Goal: Communication & Community: Answer question/provide support

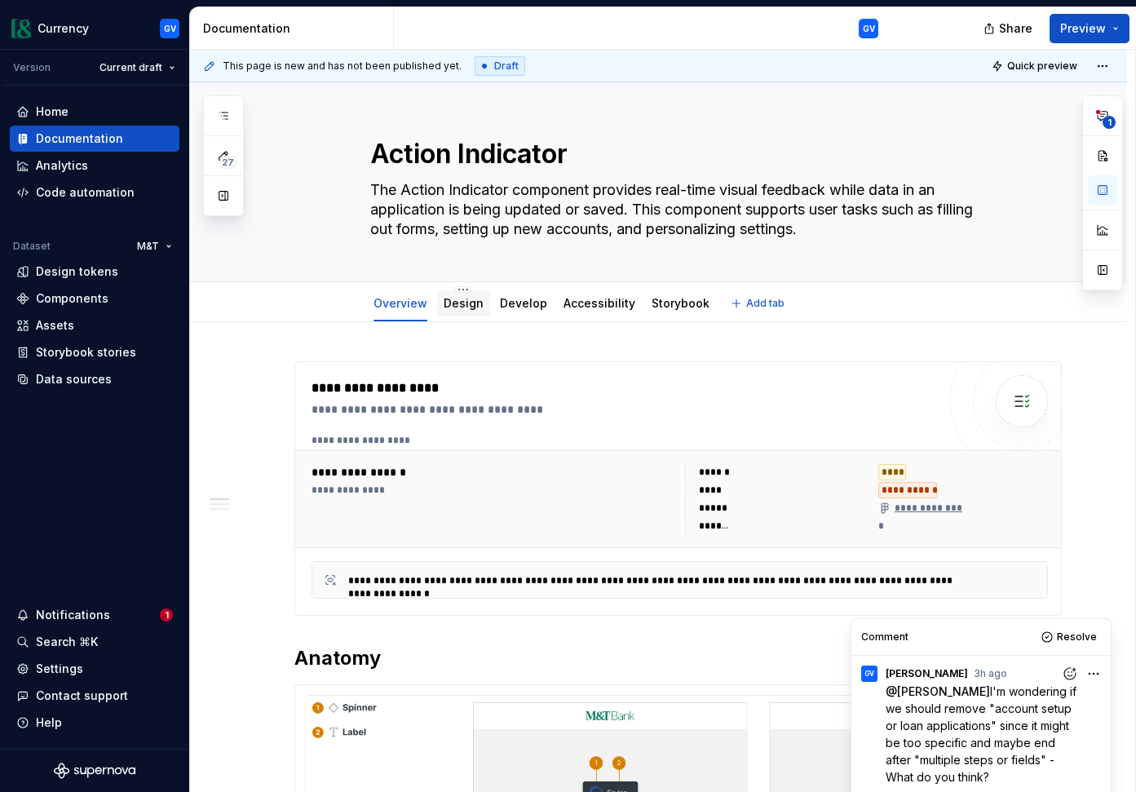
click at [470, 305] on link "Design" at bounding box center [464, 303] width 40 height 14
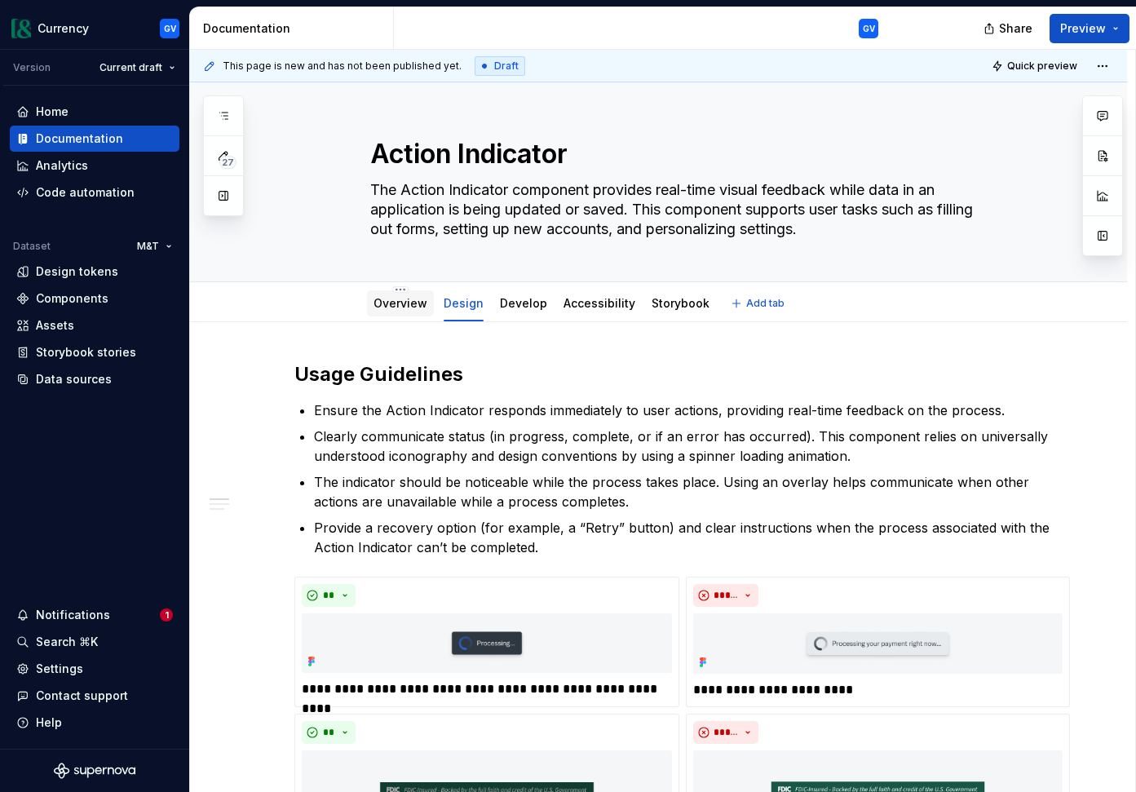
click at [408, 302] on link "Overview" at bounding box center [400, 303] width 54 height 14
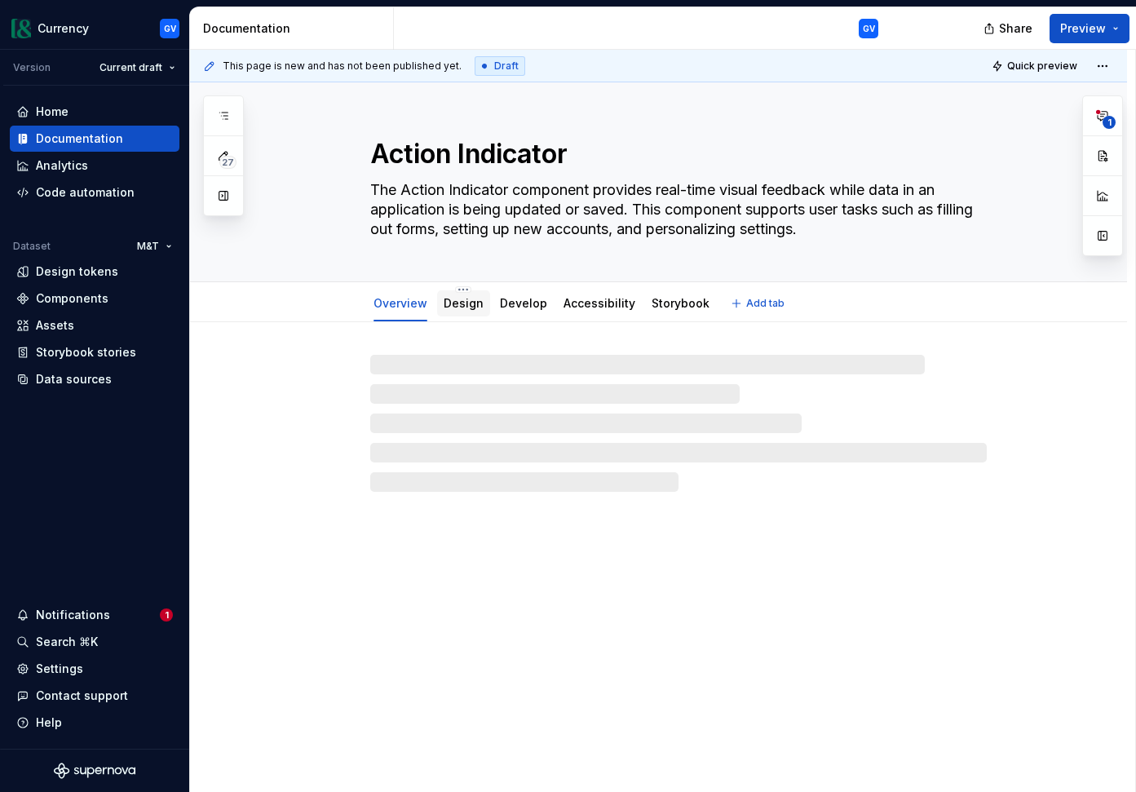
type textarea "*"
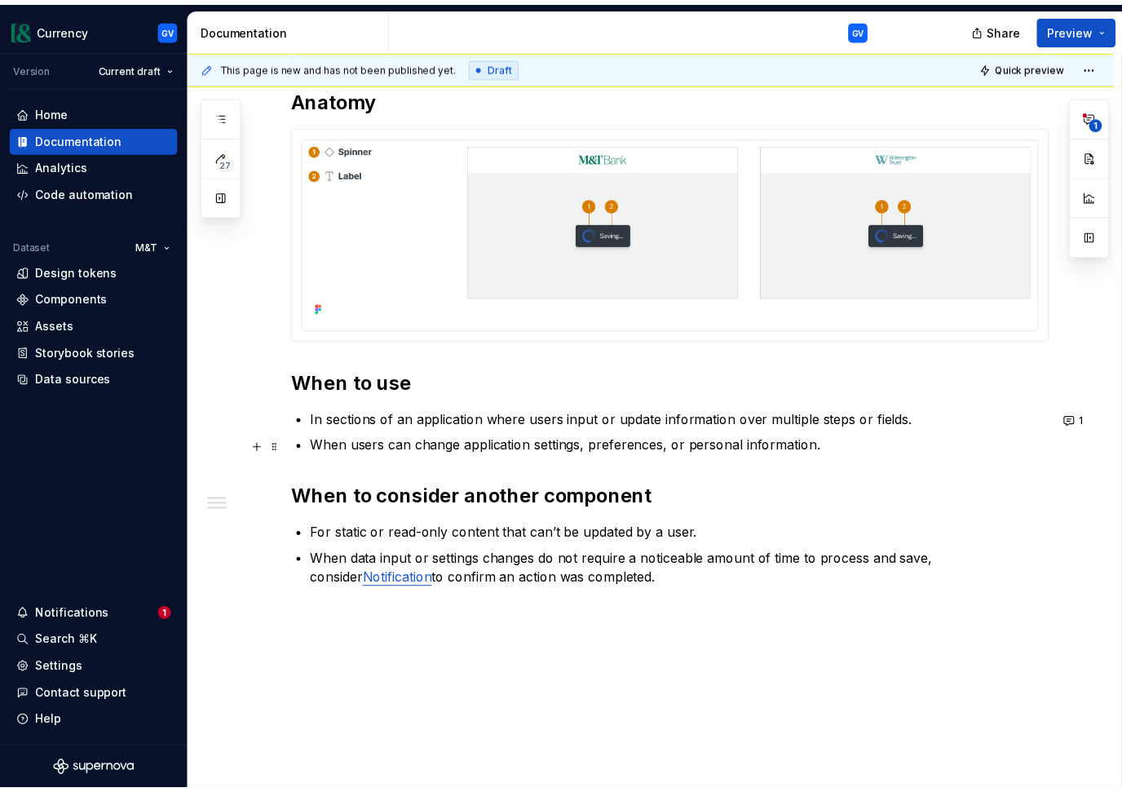
scroll to position [614, 0]
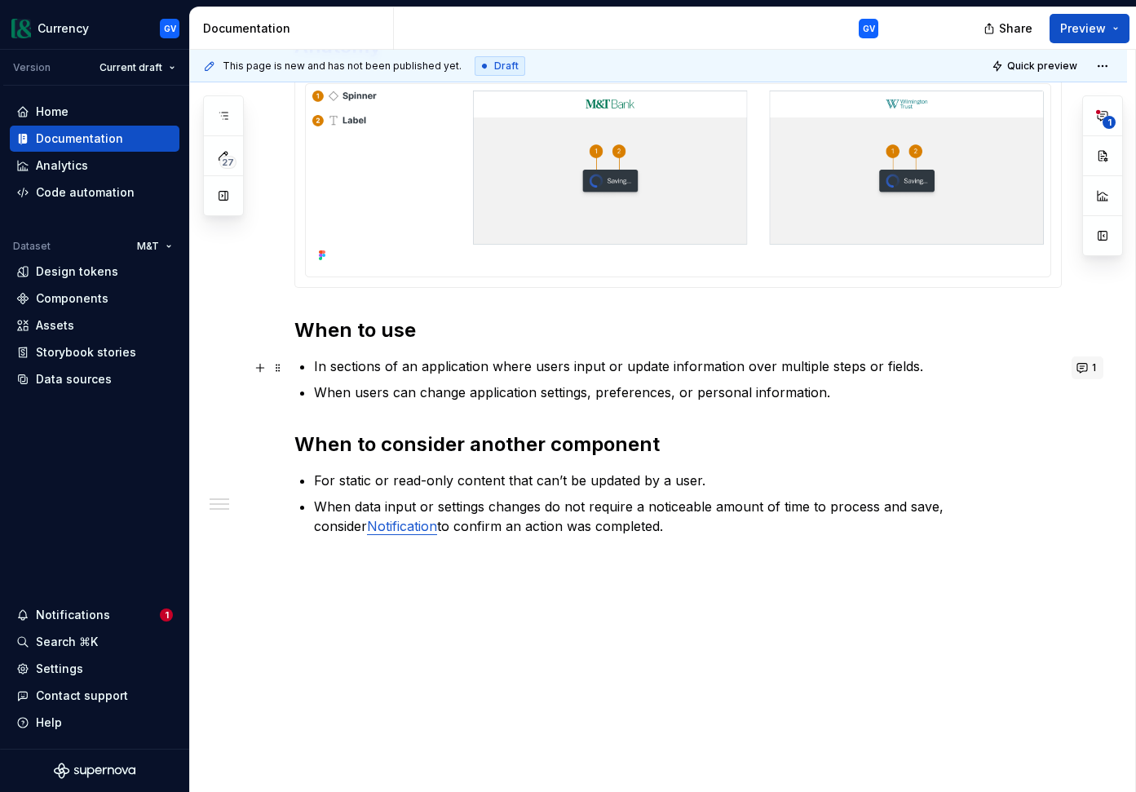
click at [1097, 369] on button "1" at bounding box center [1087, 367] width 32 height 23
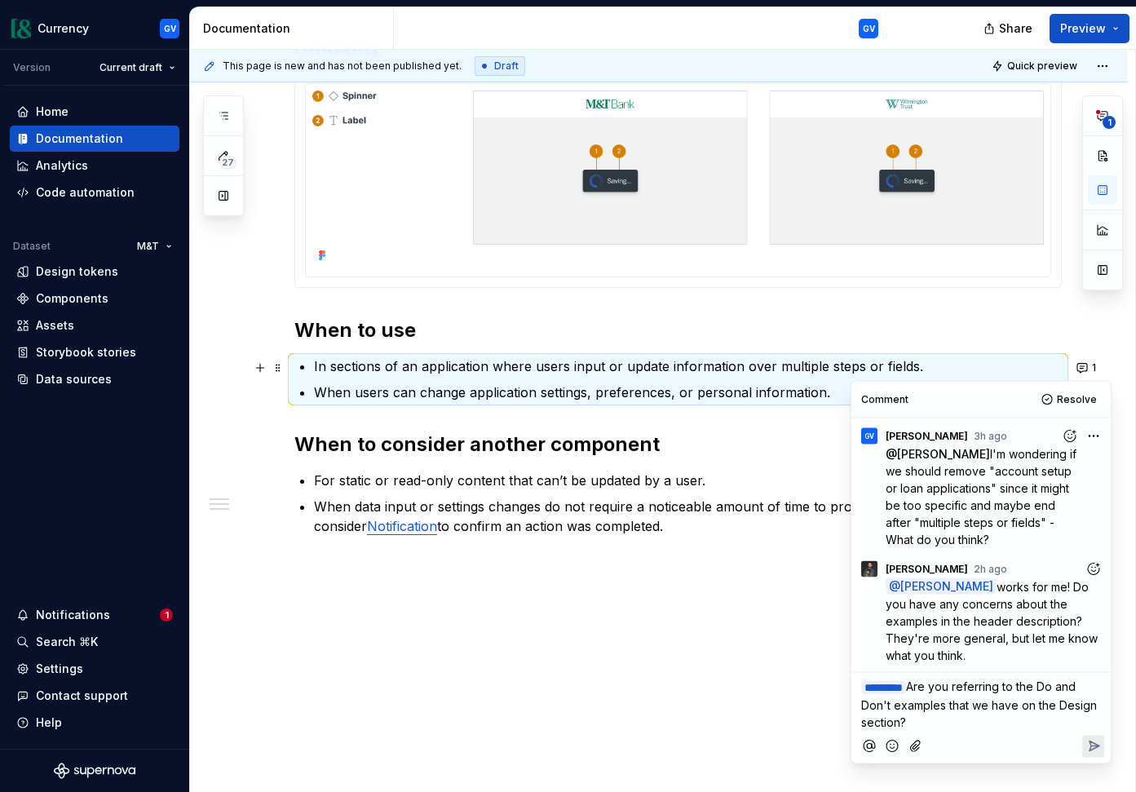
click at [1031, 709] on span "Are you referring to the Do and Don't examples that we have on the Design secti…" at bounding box center [980, 704] width 239 height 50
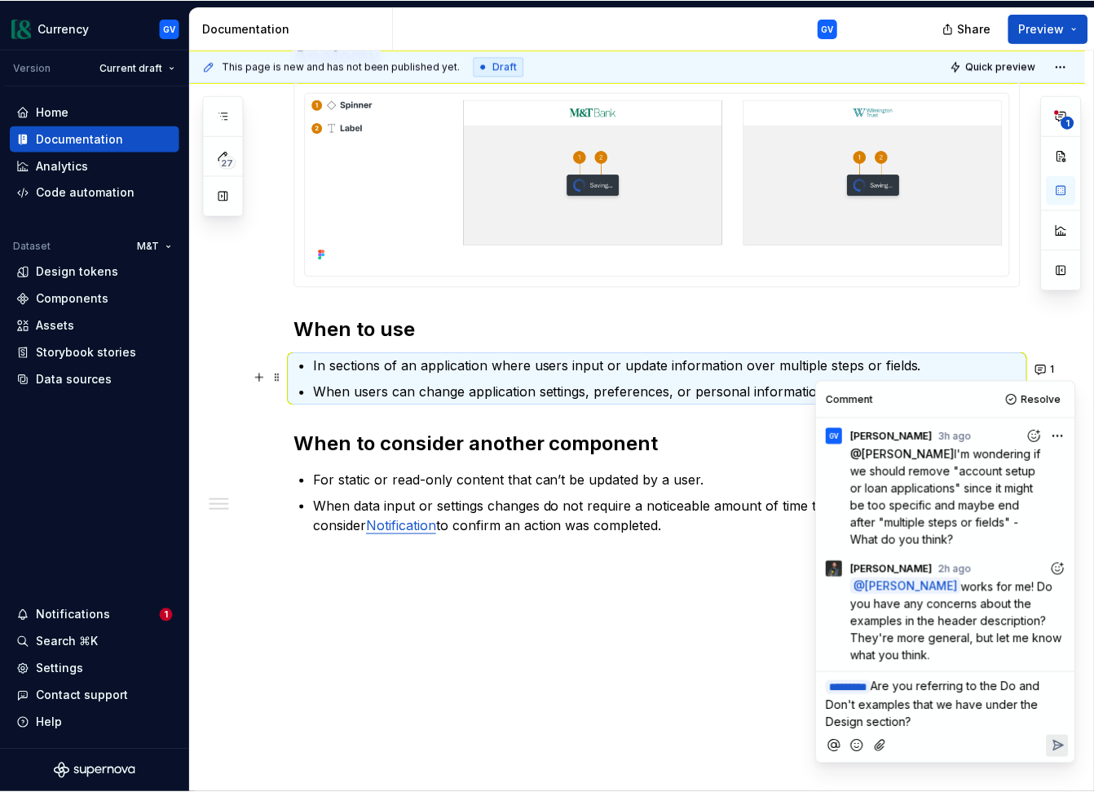
scroll to position [603, 0]
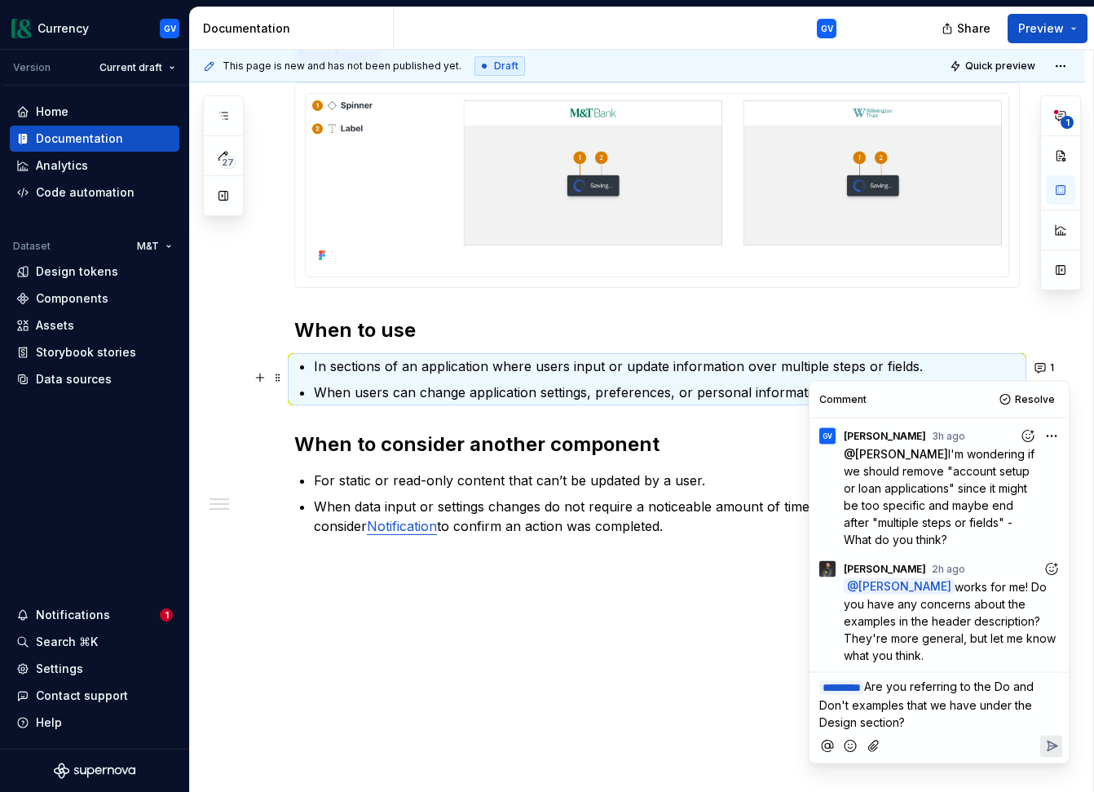
click at [992, 723] on p "﻿ * ******* ﻿ Are you referring to the Do and Don't examples that we have under…" at bounding box center [939, 704] width 240 height 53
click at [1044, 740] on icon "Reply" at bounding box center [1052, 746] width 16 height 16
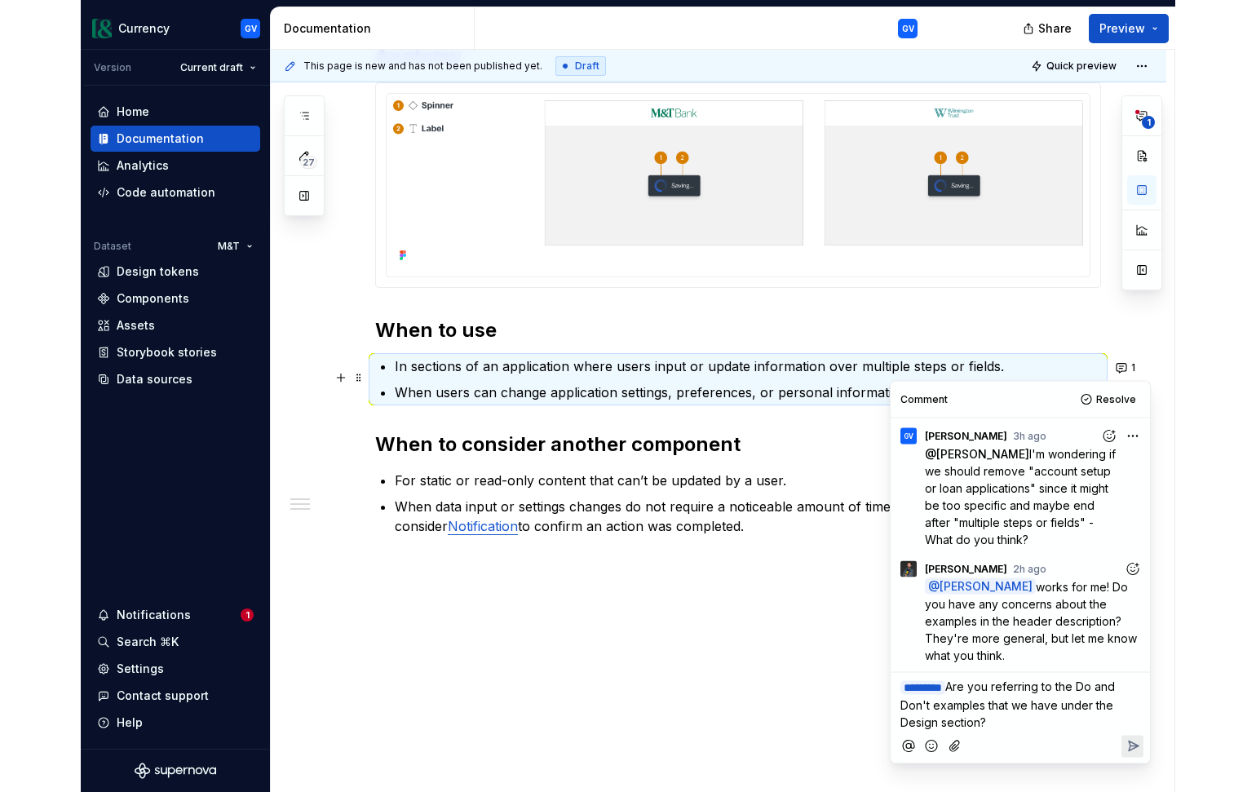
scroll to position [76, 0]
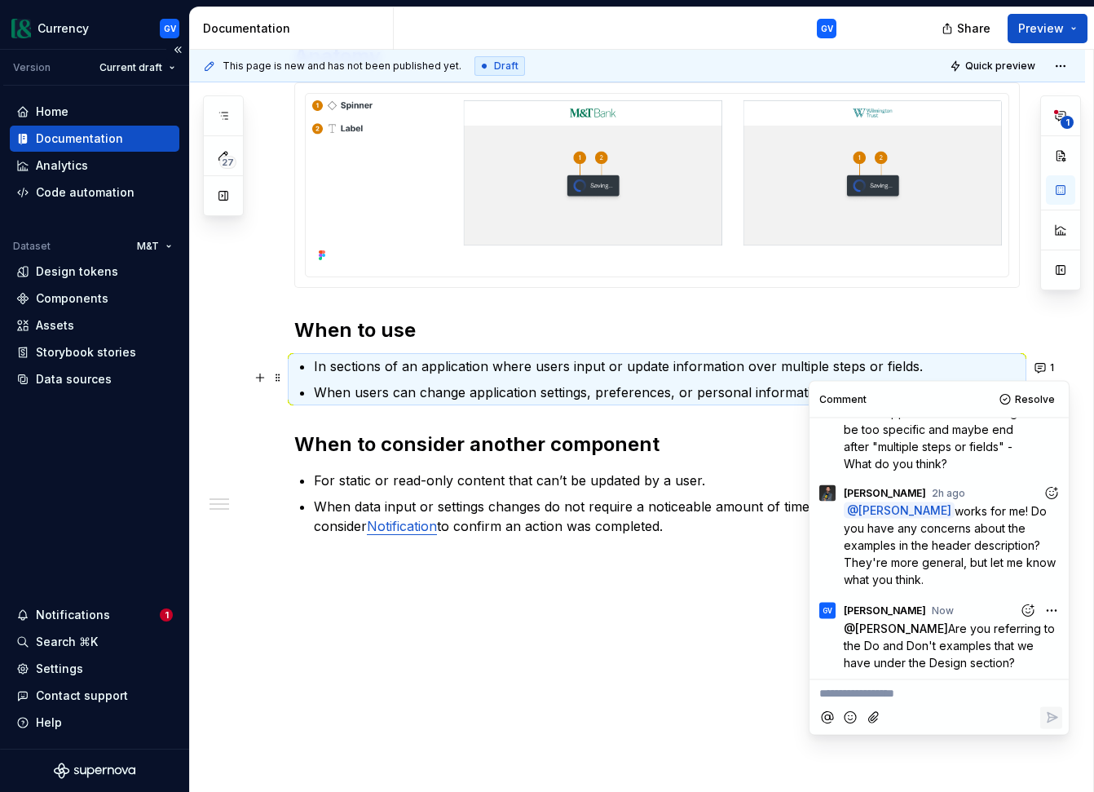
click at [177, 409] on div "Home Documentation Analytics Code automation Dataset M&T Design tokens Componen…" at bounding box center [94, 417] width 189 height 663
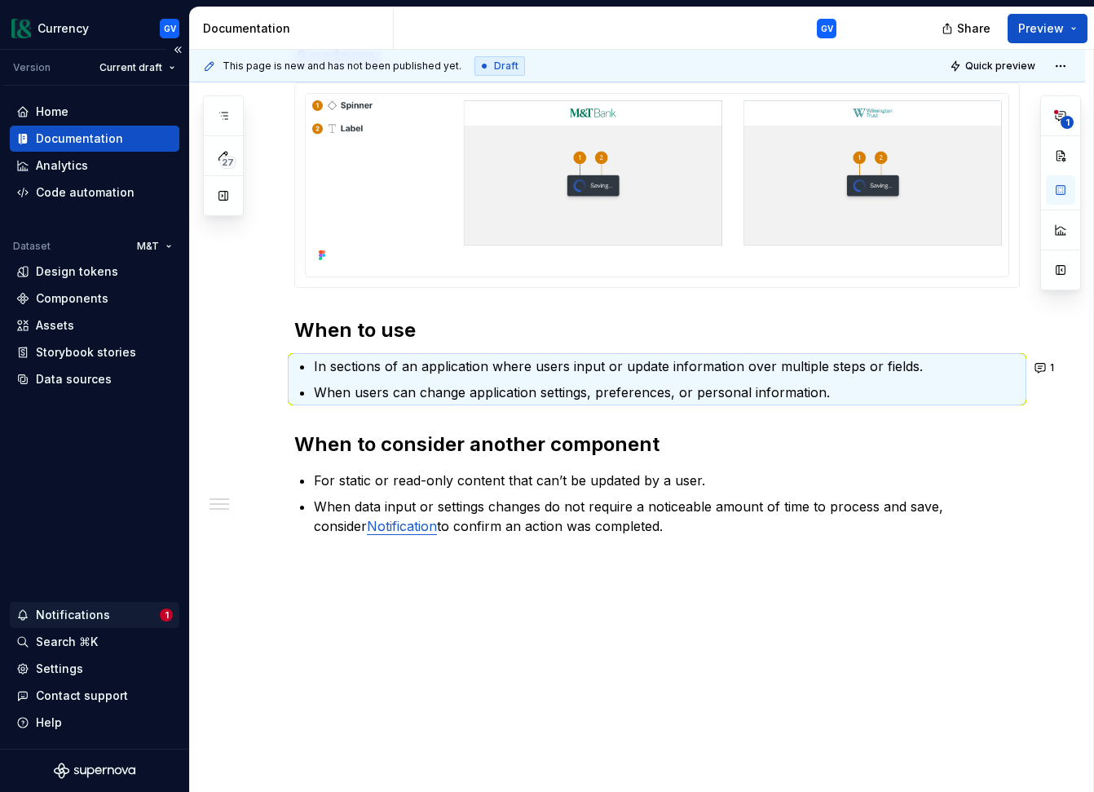
click at [112, 617] on div "Notifications" at bounding box center [87, 615] width 143 height 16
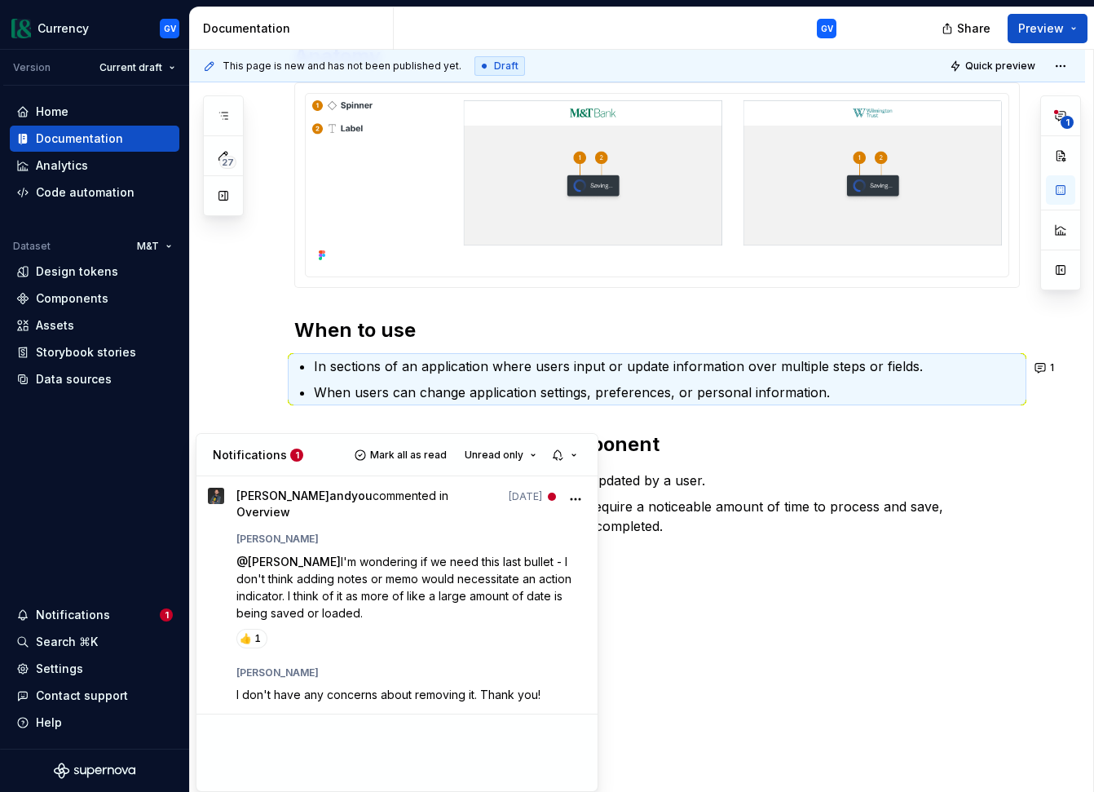
click at [221, 400] on html "Currency GV Version Current draft Home Documentation Analytics Code automation …" at bounding box center [547, 396] width 1094 height 792
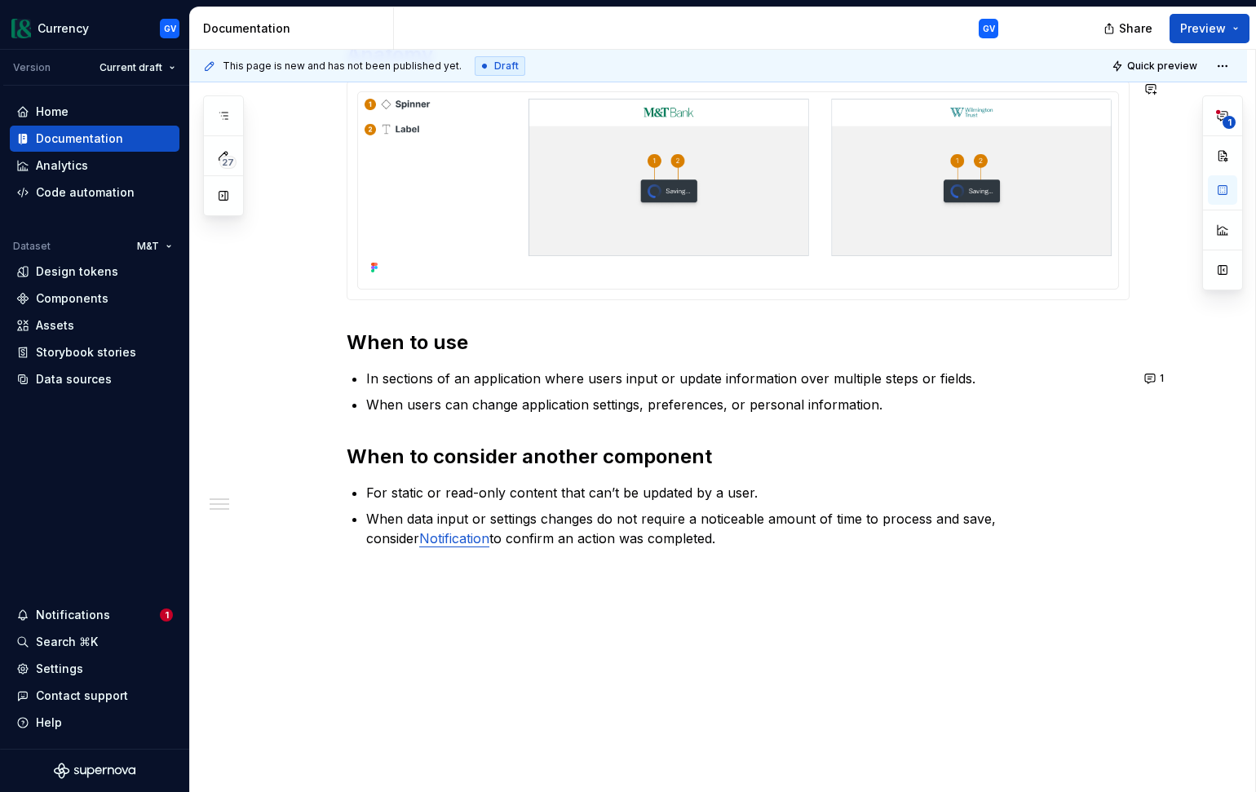
type textarea "*"
